Goal: Information Seeking & Learning: Check status

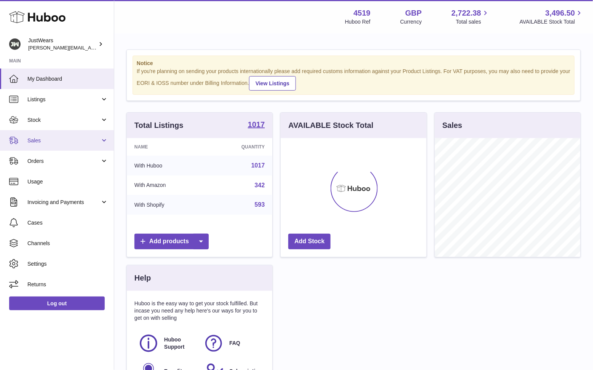
click at [75, 146] on link "Sales" at bounding box center [57, 140] width 114 height 21
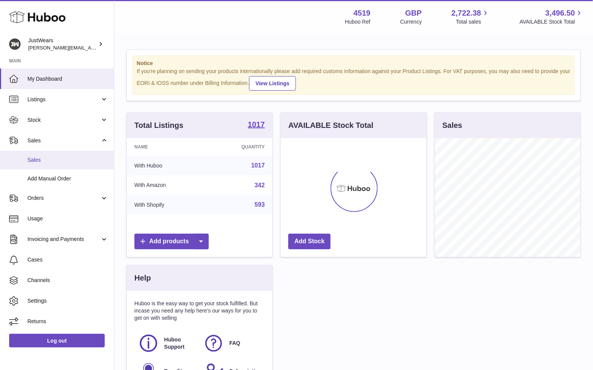
click at [78, 154] on link "Sales" at bounding box center [57, 160] width 114 height 19
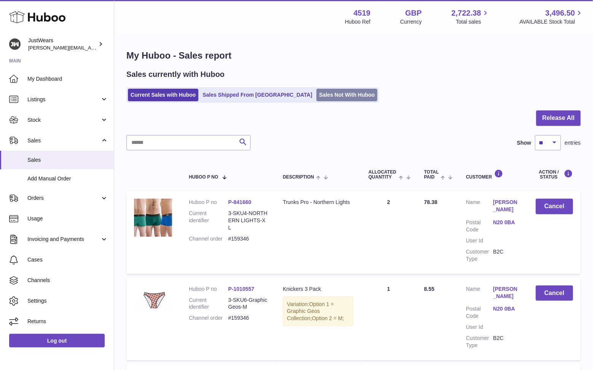
click at [318, 93] on link "Sales Not With Huboo" at bounding box center [347, 95] width 61 height 13
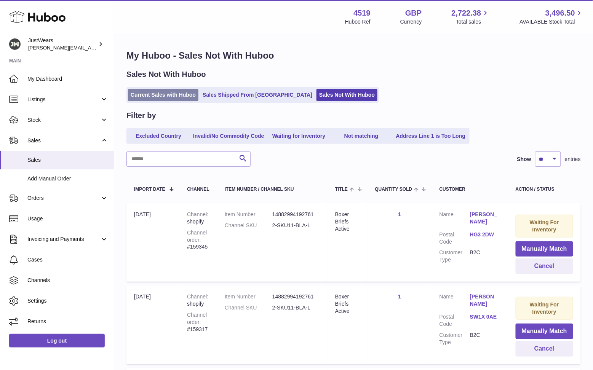
click at [188, 97] on link "Current Sales with Huboo" at bounding box center [163, 95] width 70 height 13
